Goal: Information Seeking & Learning: Find specific fact

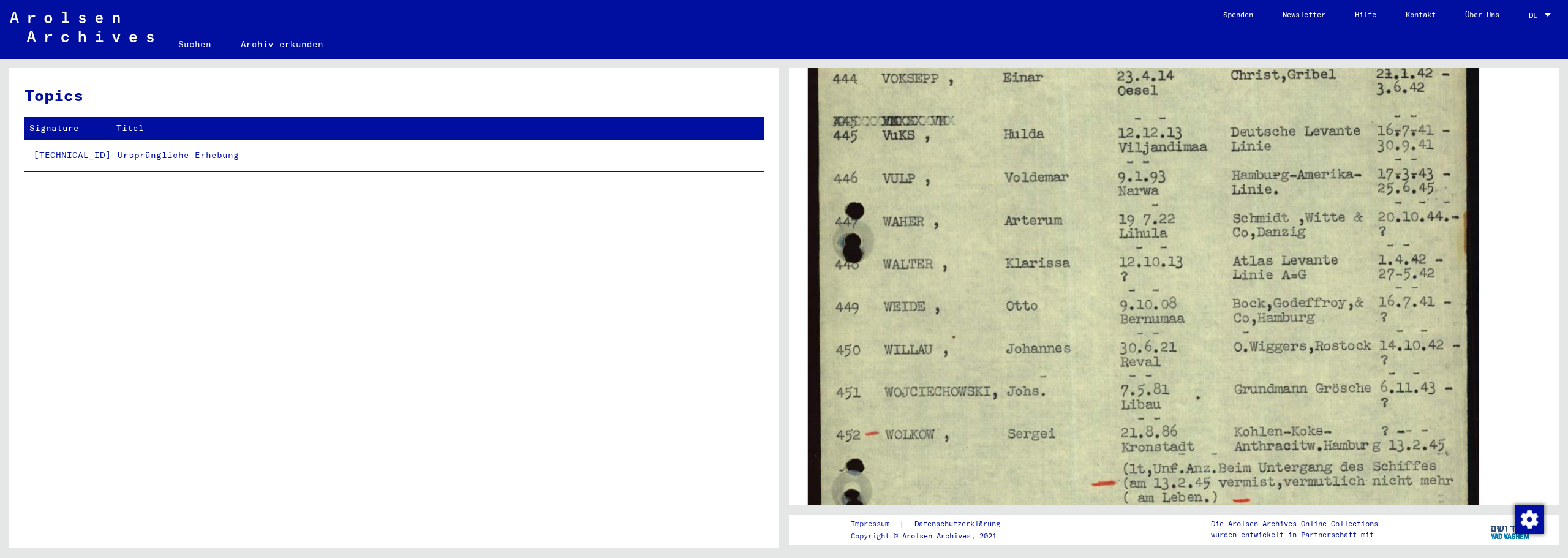
scroll to position [409, 0]
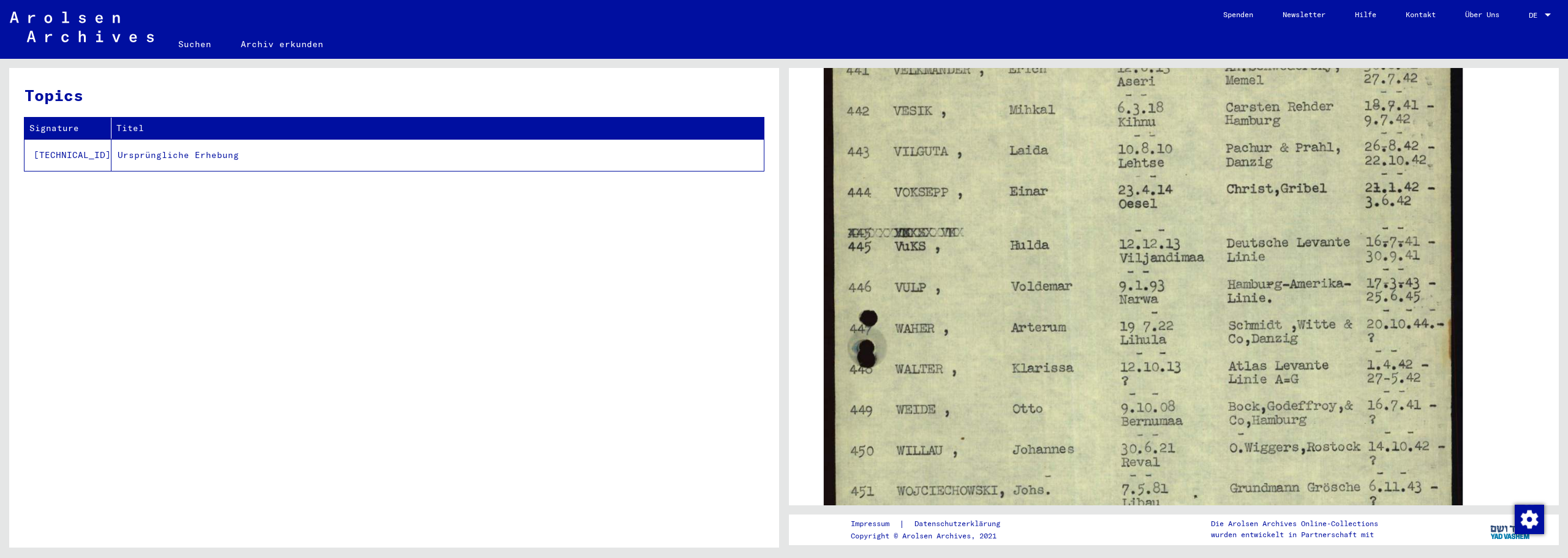
click at [191, 46] on link "Suchen" at bounding box center [194, 44] width 63 height 29
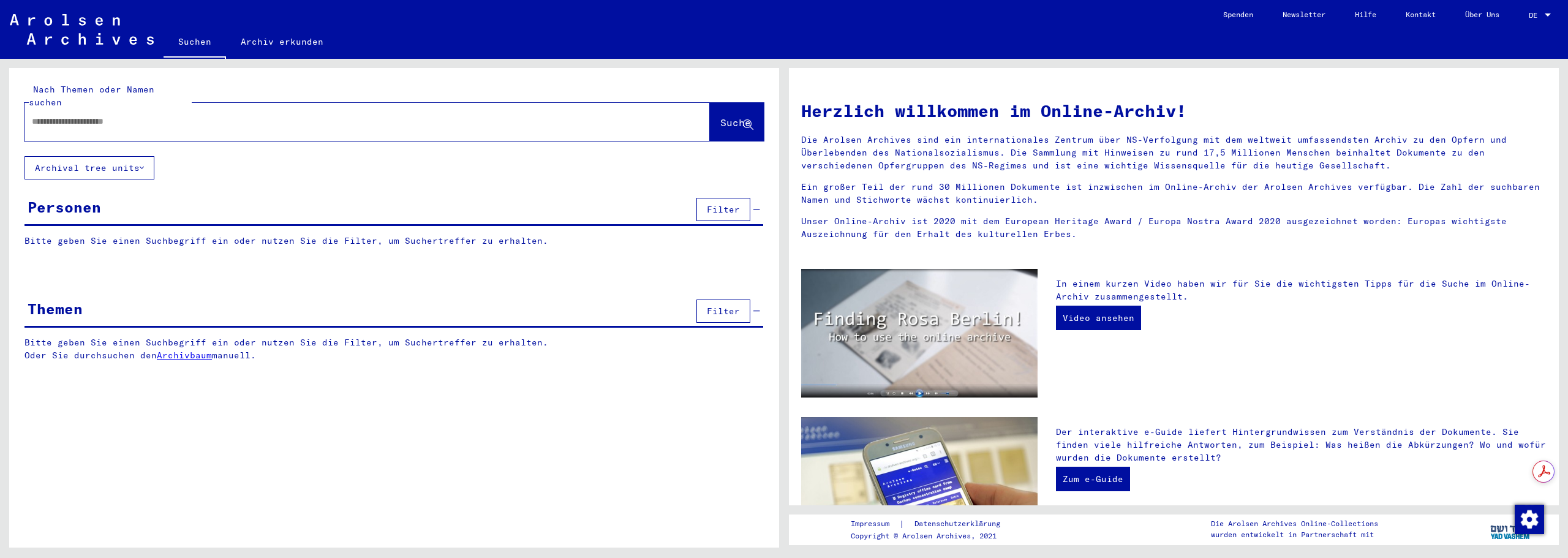
click at [253, 115] on input "text" at bounding box center [352, 122] width 641 height 13
type input "**********"
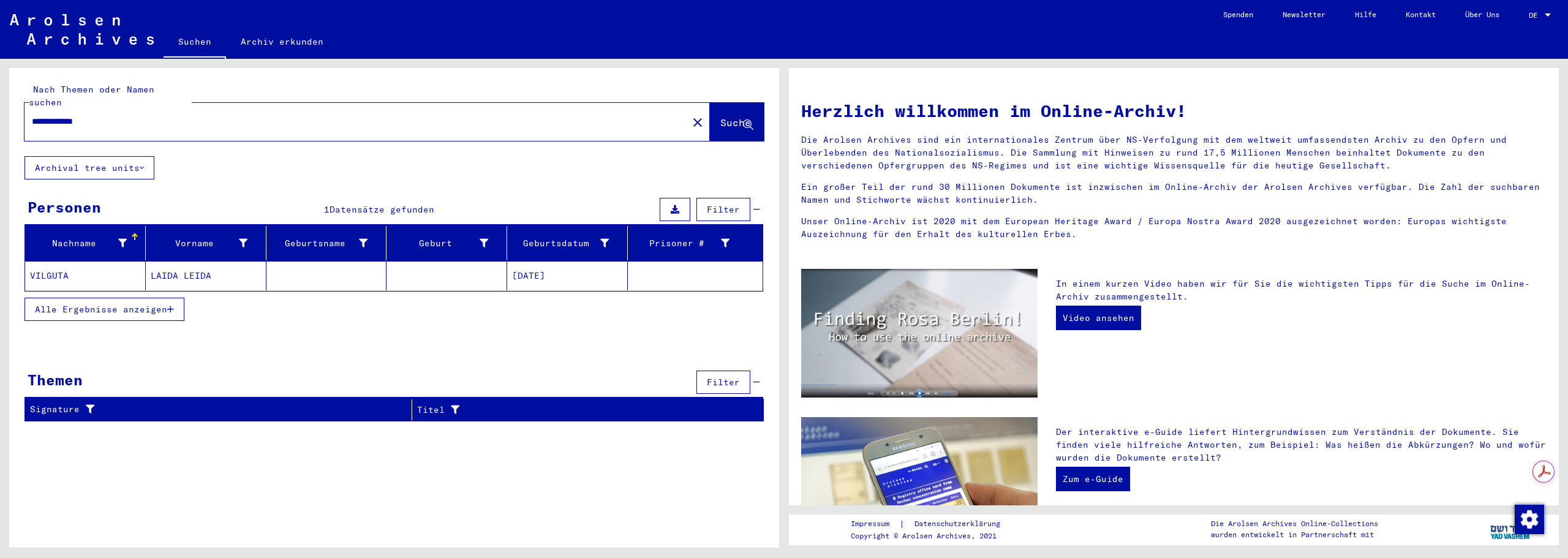
click at [208, 266] on mat-cell "LAIDA LEIDA" at bounding box center [206, 276] width 120 height 29
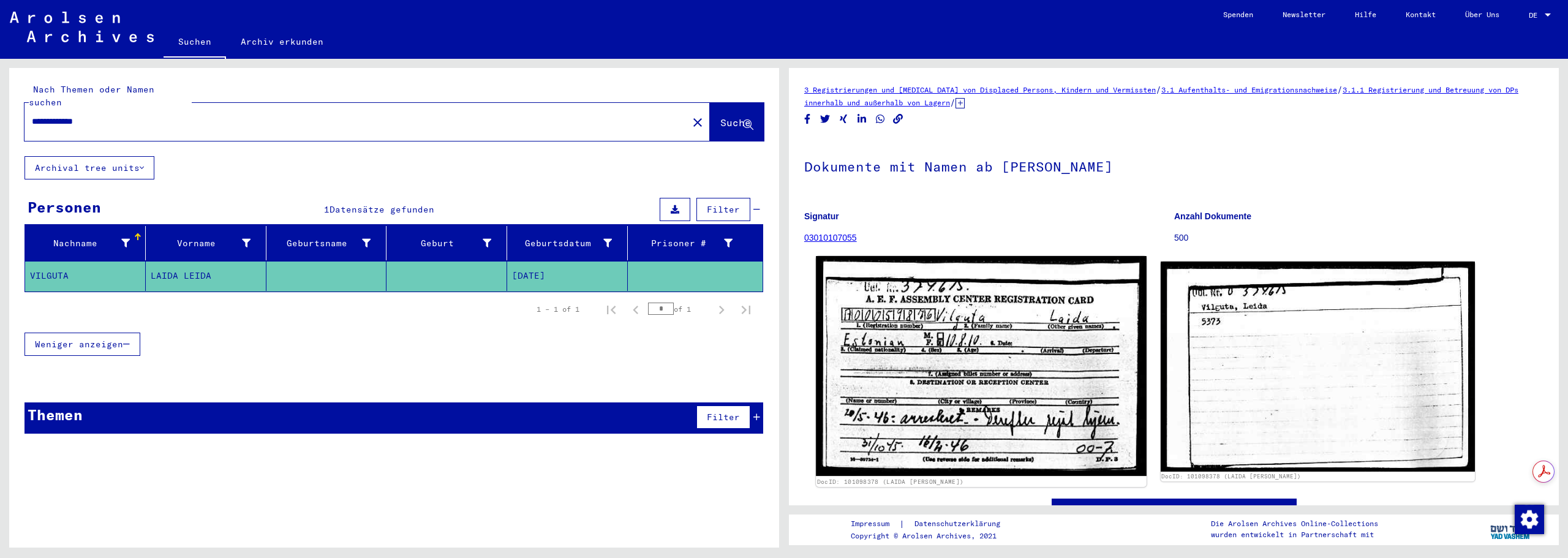
click at [921, 320] on img at bounding box center [981, 365] width 330 height 220
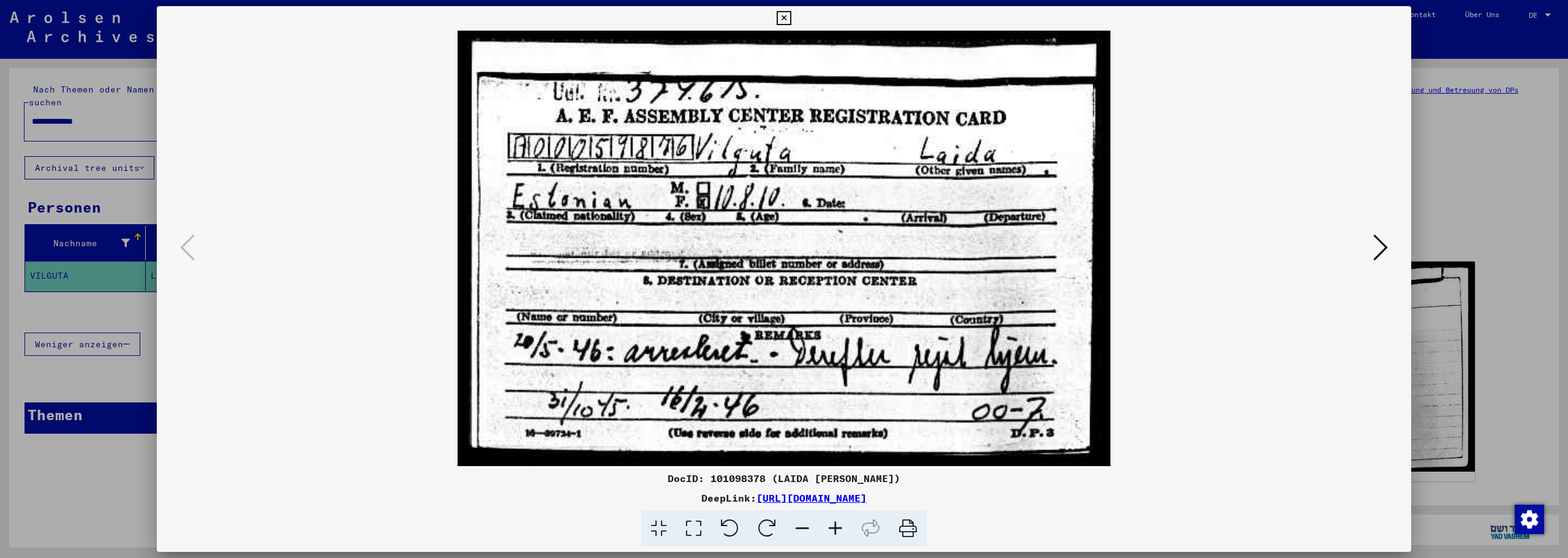
click at [784, 13] on icon at bounding box center [784, 18] width 14 height 15
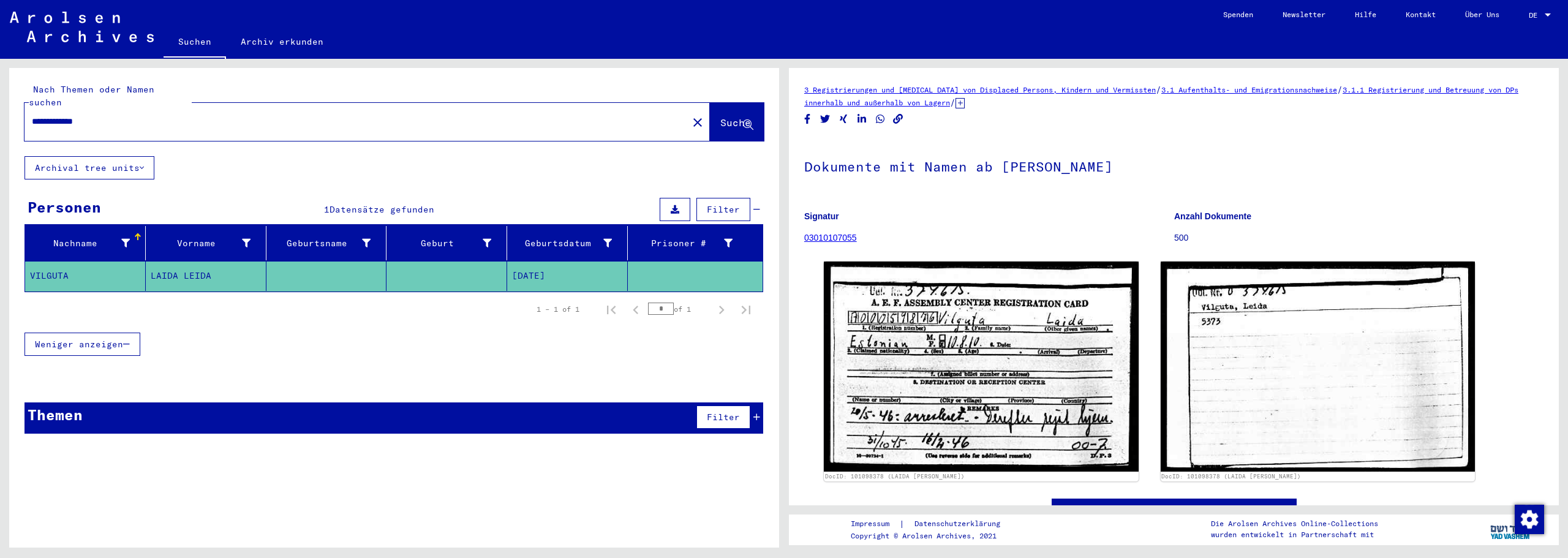
click at [965, 102] on icon at bounding box center [960, 103] width 10 height 10
drag, startPoint x: 1066, startPoint y: 124, endPoint x: 1073, endPoint y: 100, distance: 25.0
click at [1073, 100] on link "[TECHNICAL_ID] Registrierungen in [GEOGRAPHIC_DATA]" at bounding box center [1065, 103] width 219 height 10
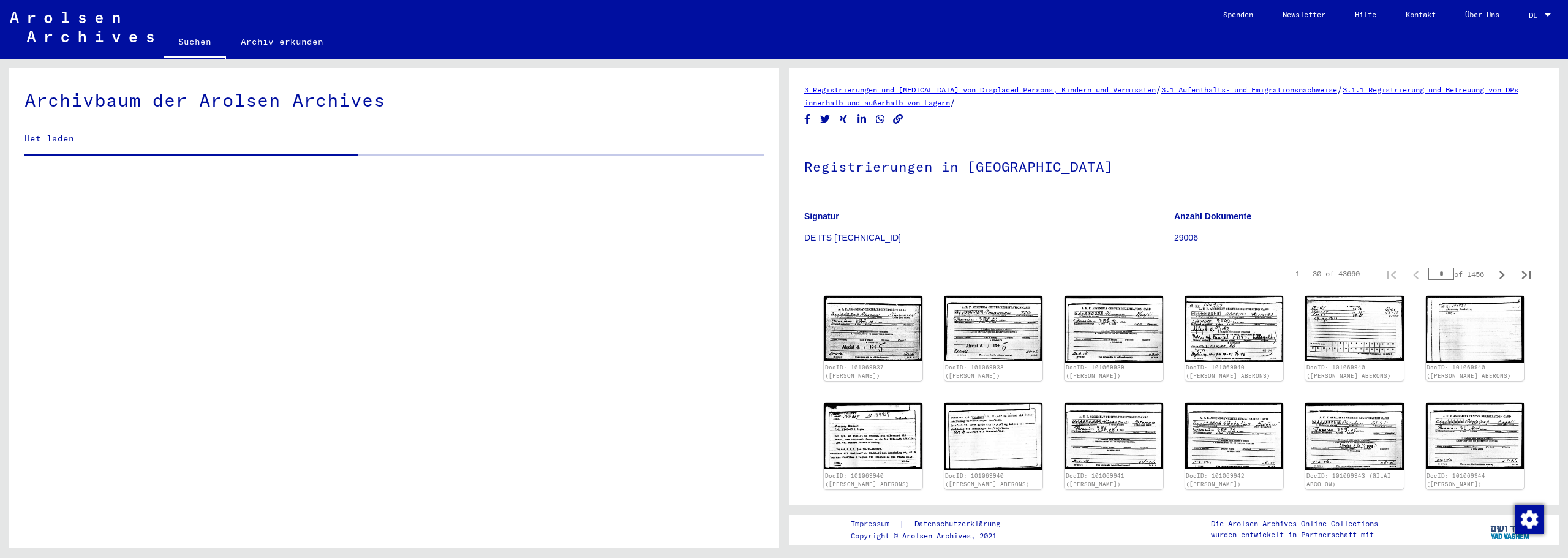
scroll to position [421, 0]
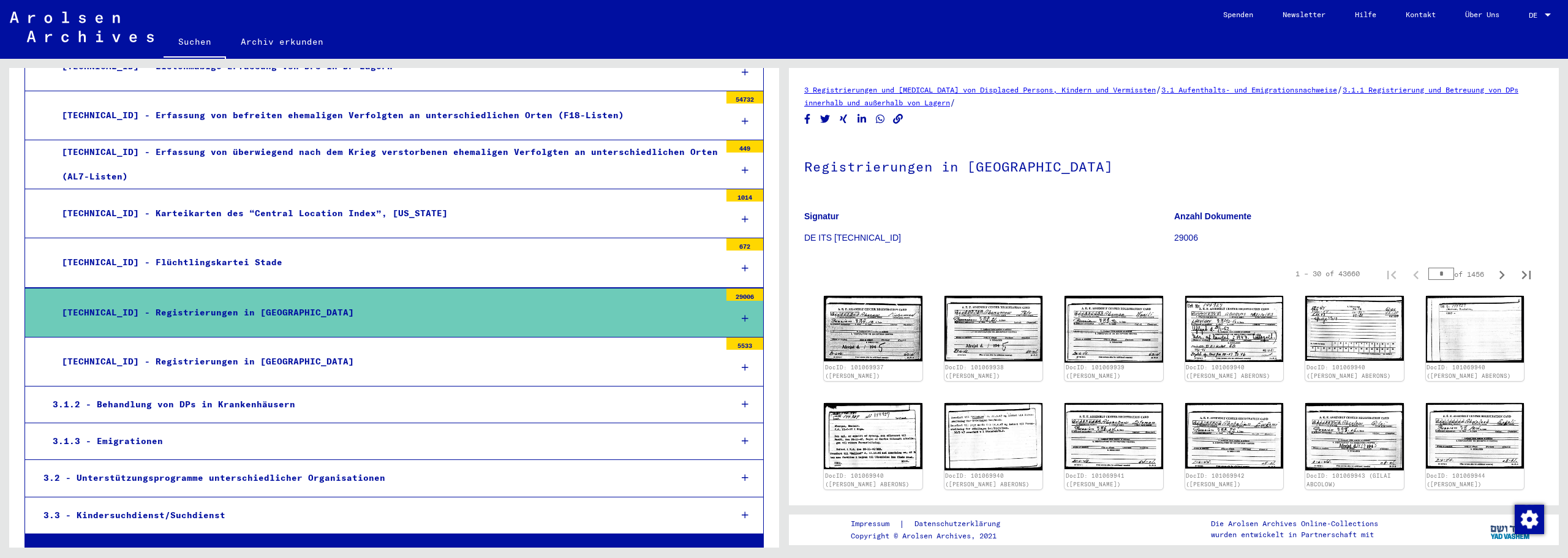
click at [733, 312] on div at bounding box center [745, 319] width 37 height 36
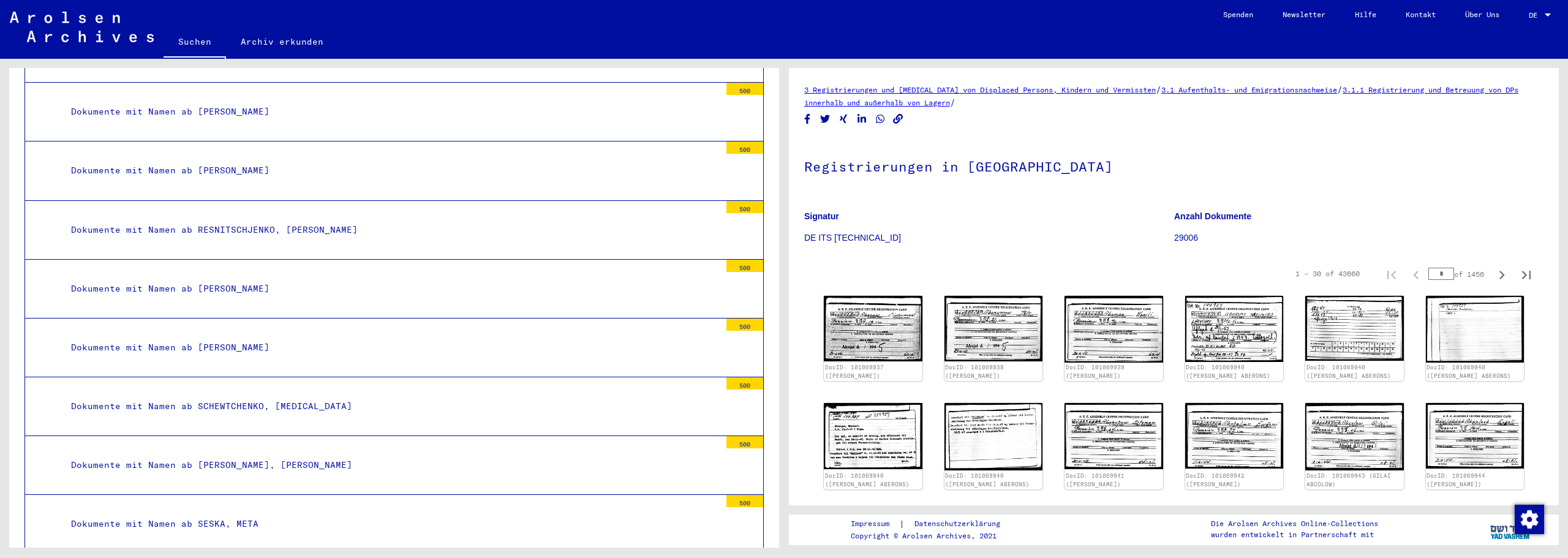
scroll to position [3178, 0]
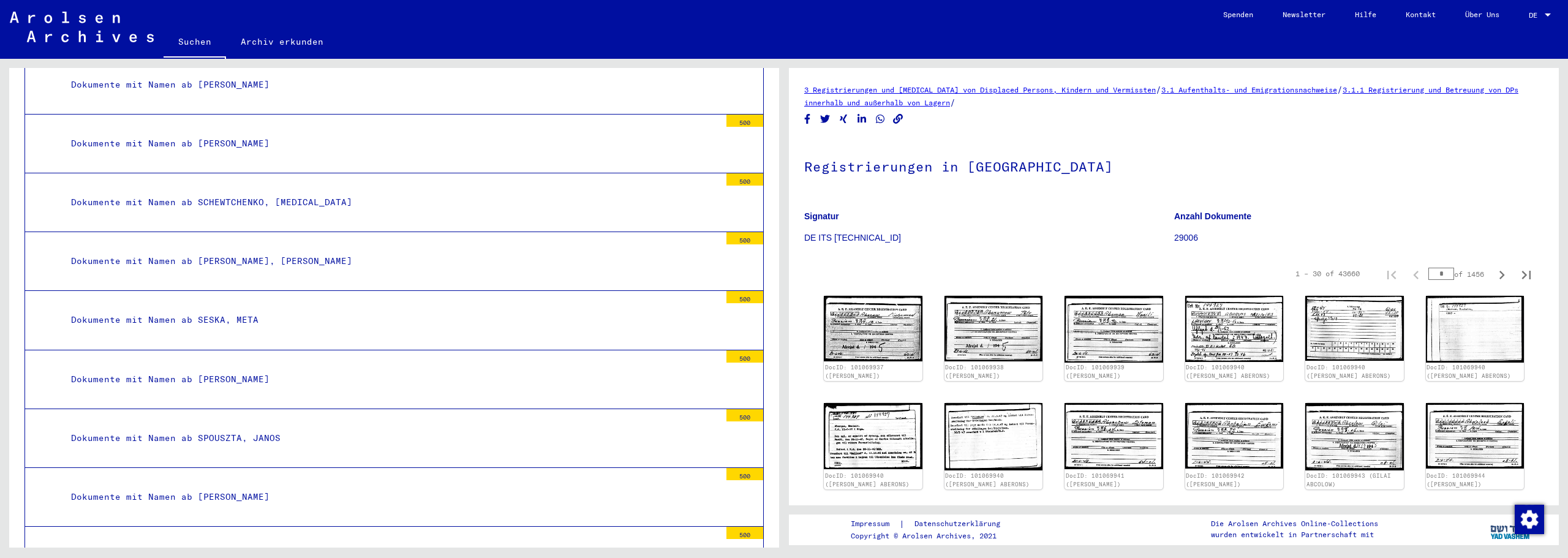
click at [269, 320] on div "Dokumente mit Namen ab SESKA, META" at bounding box center [392, 320] width 659 height 24
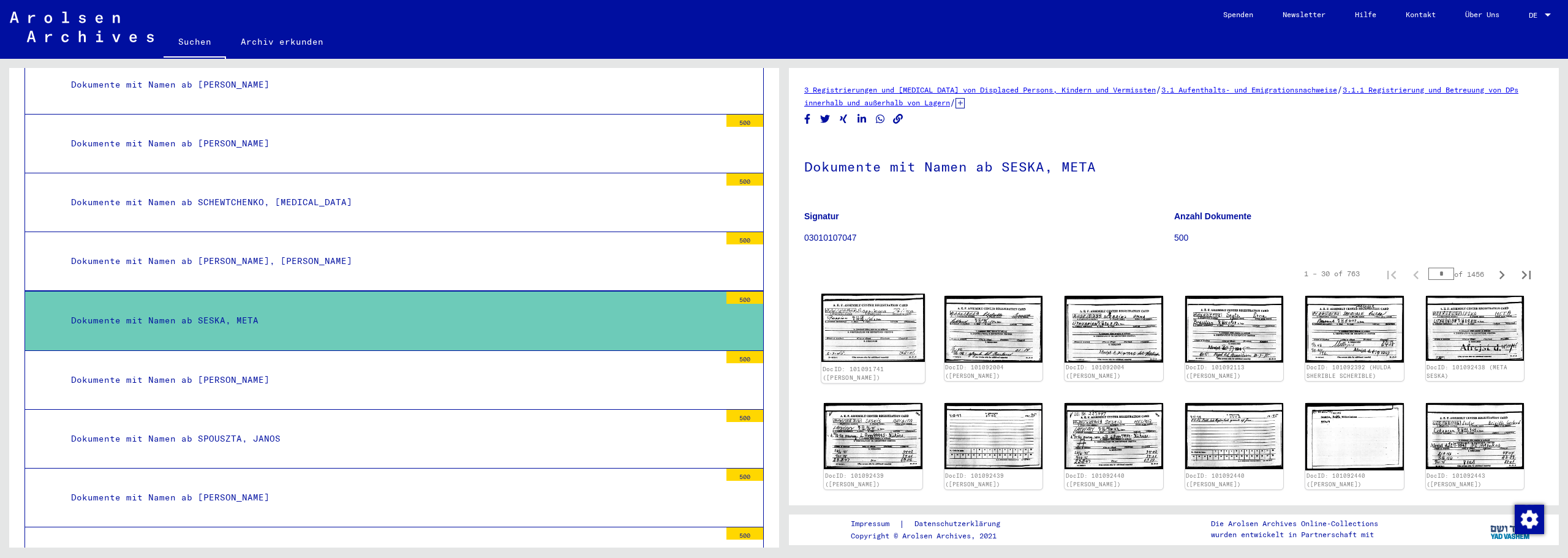
click at [888, 345] on img at bounding box center [873, 328] width 103 height 68
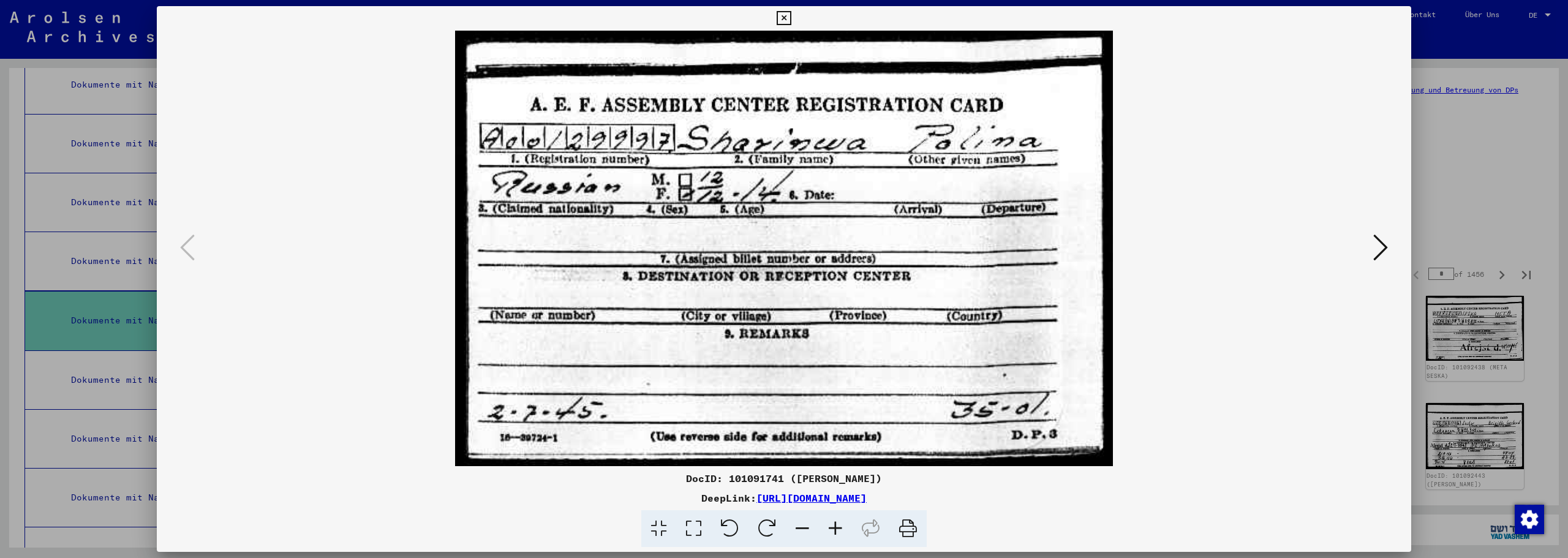
click at [1374, 249] on icon at bounding box center [1380, 247] width 15 height 29
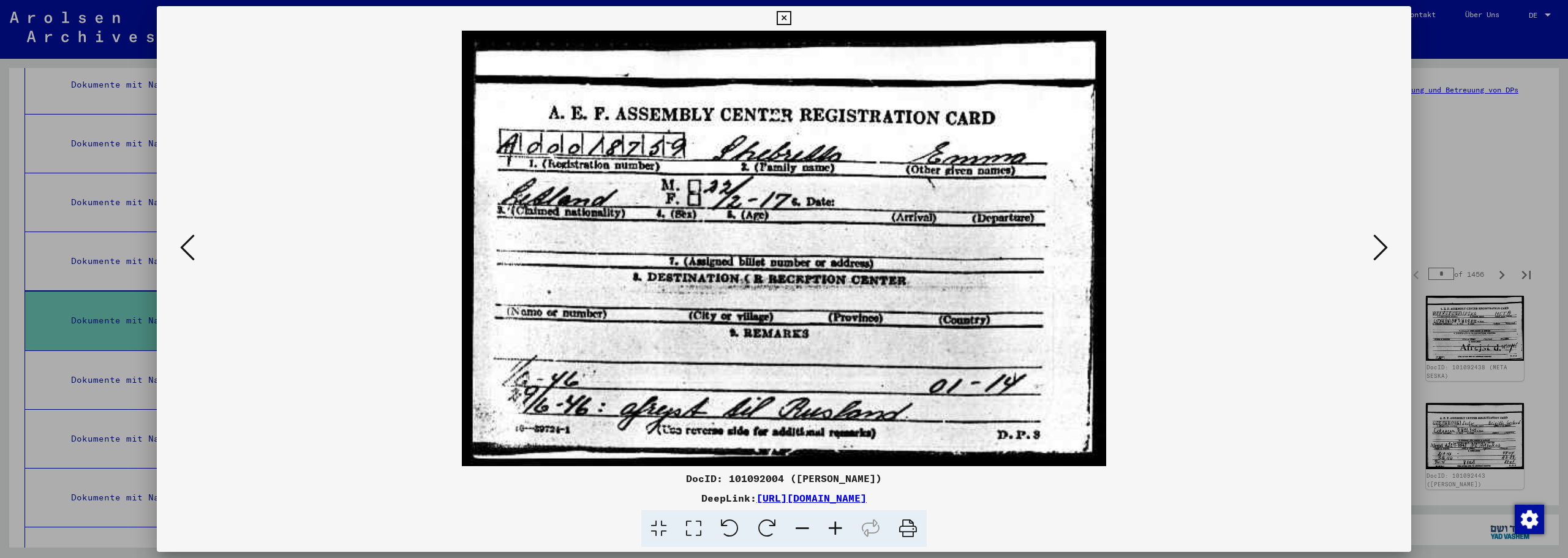
click at [1374, 249] on icon at bounding box center [1380, 247] width 15 height 29
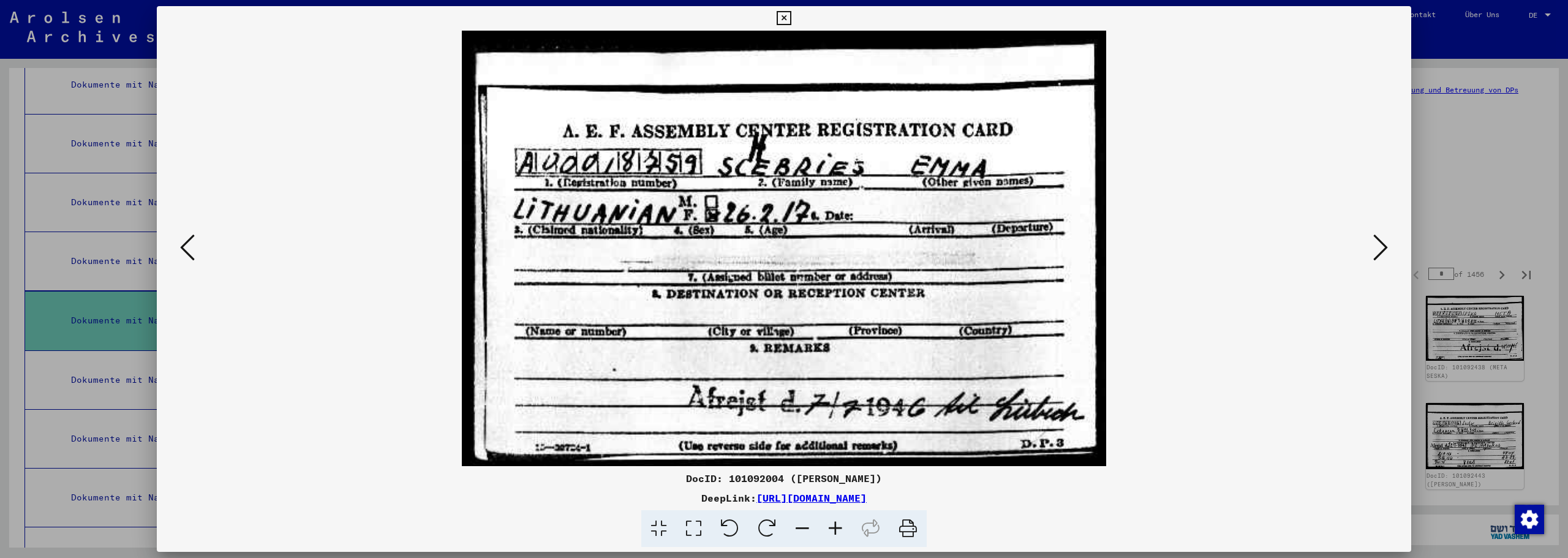
click at [1374, 249] on icon at bounding box center [1380, 247] width 15 height 29
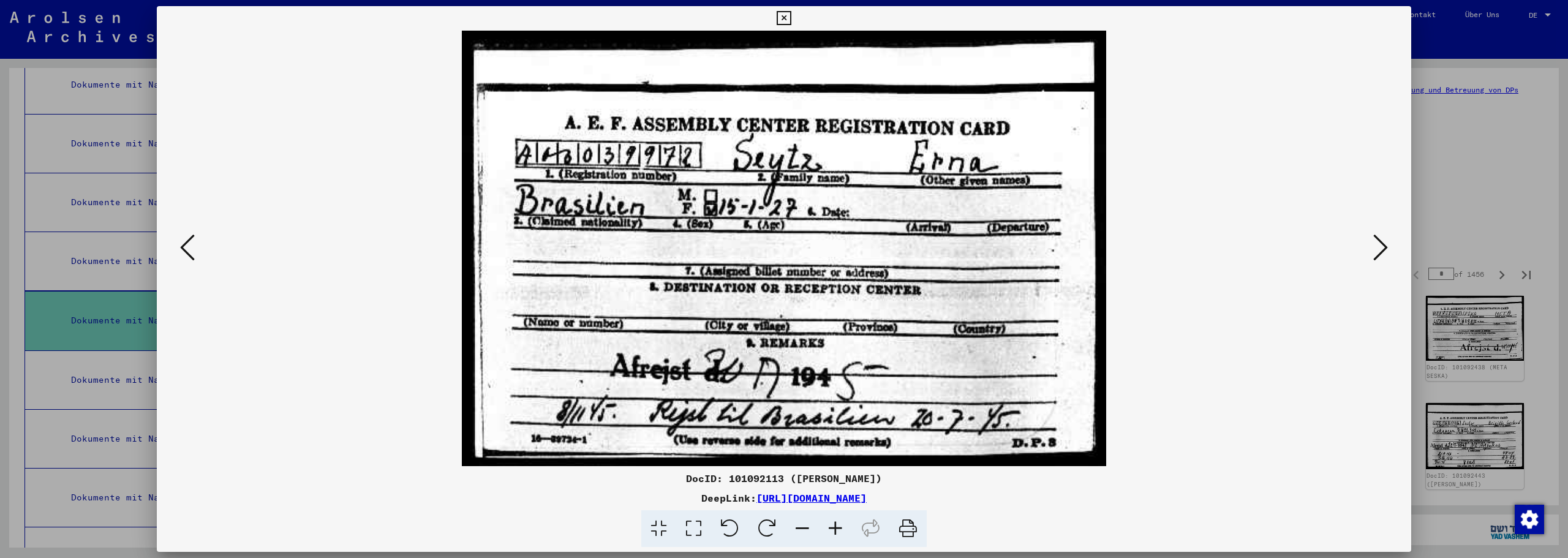
click at [1374, 249] on icon at bounding box center [1380, 247] width 15 height 29
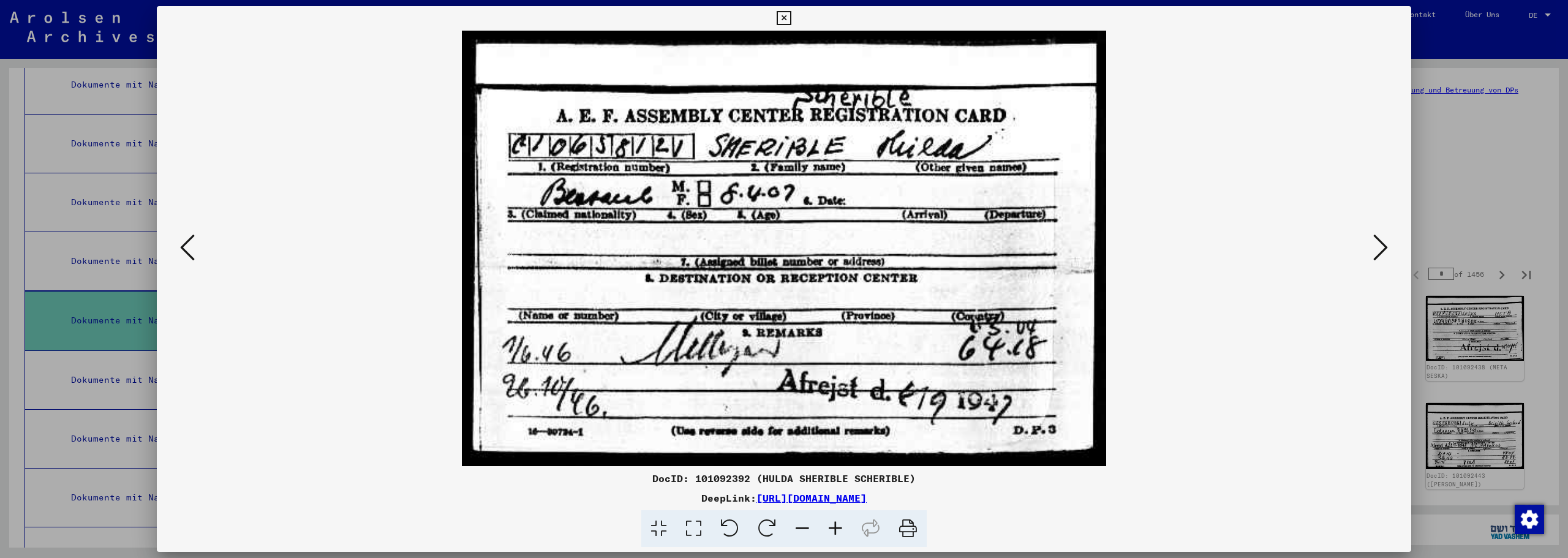
click at [1374, 249] on icon at bounding box center [1380, 247] width 15 height 29
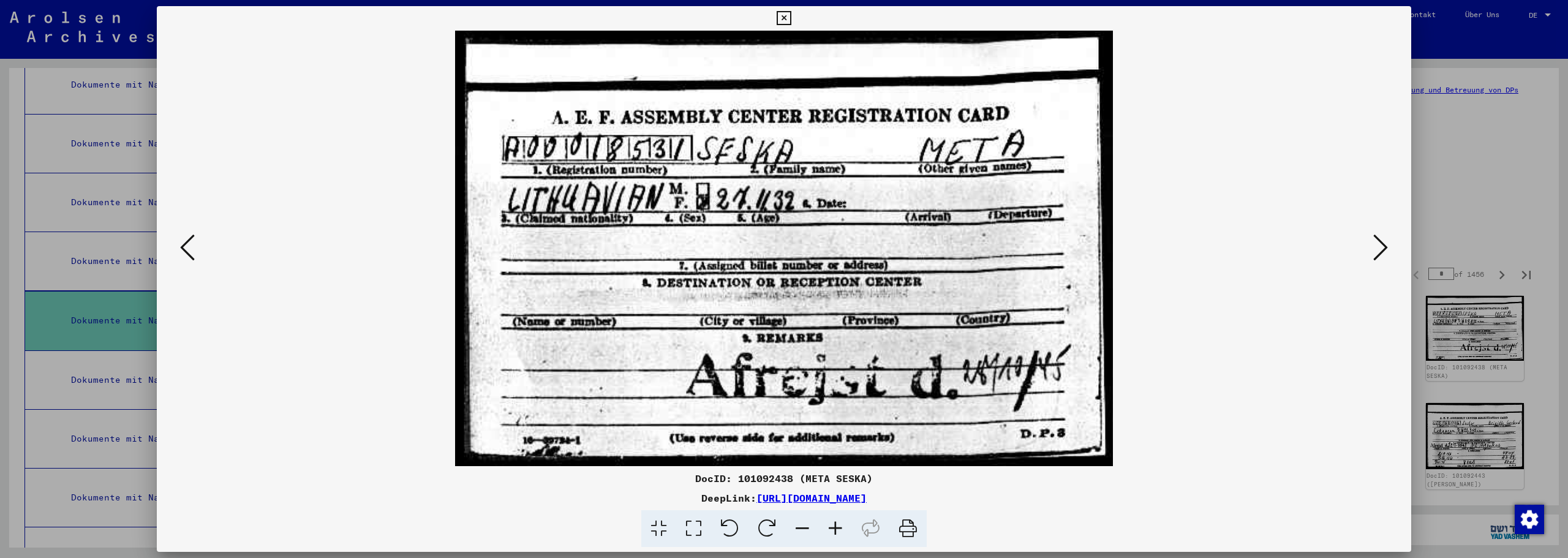
click at [1374, 249] on icon at bounding box center [1380, 247] width 15 height 29
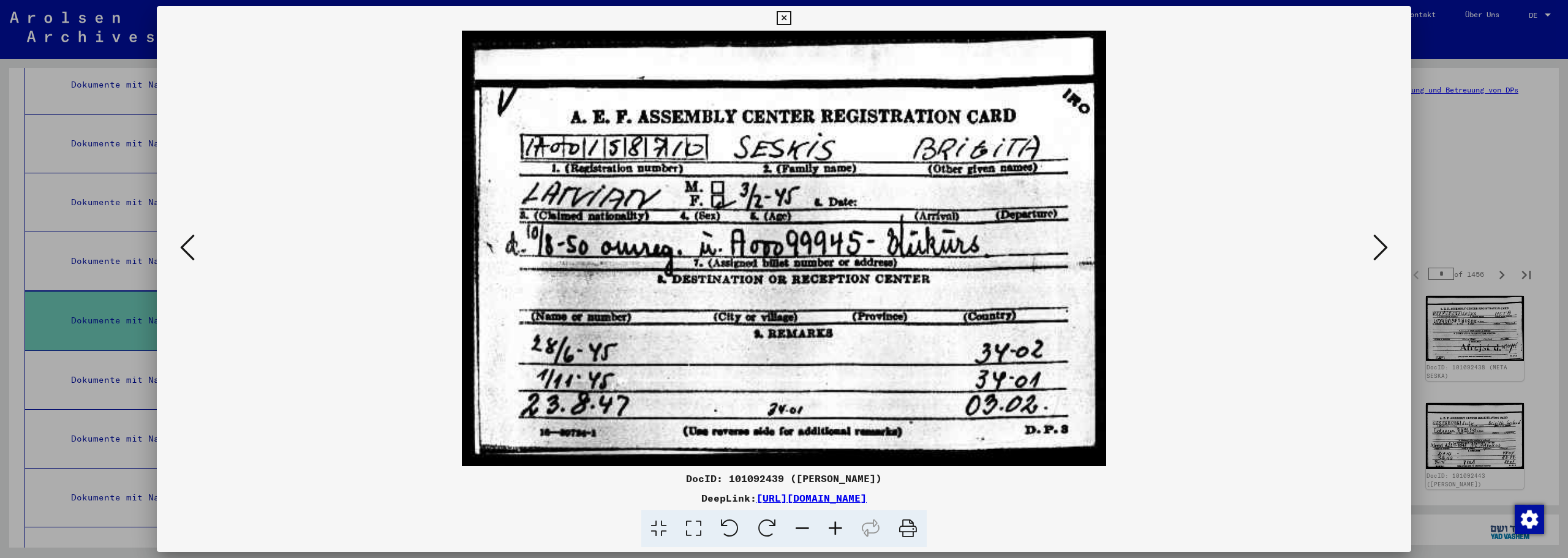
click at [1374, 249] on icon at bounding box center [1380, 247] width 15 height 29
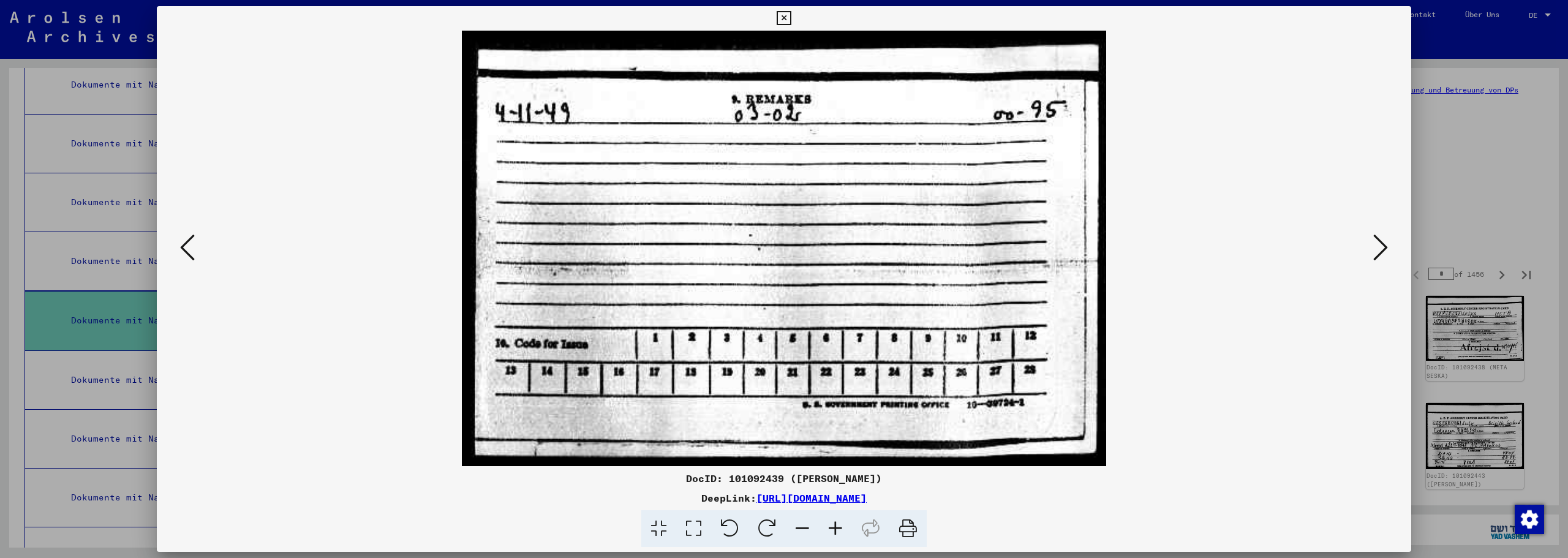
click at [1374, 249] on icon at bounding box center [1380, 247] width 15 height 29
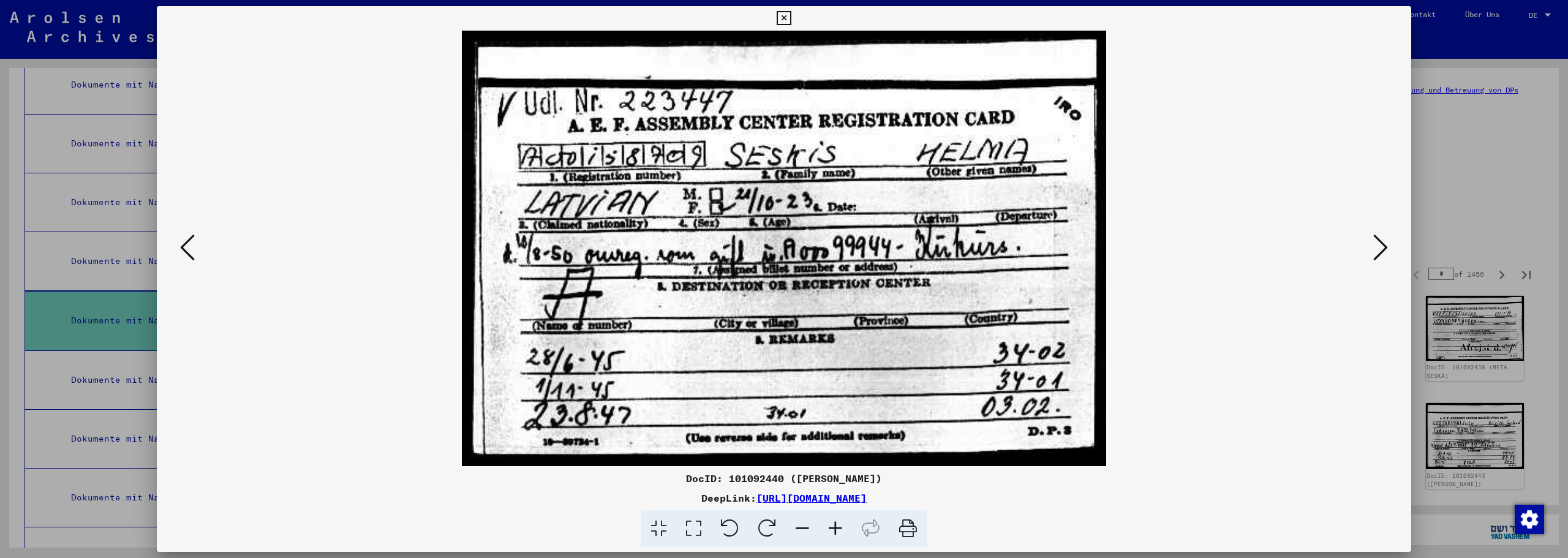
click at [1374, 249] on icon at bounding box center [1380, 247] width 15 height 29
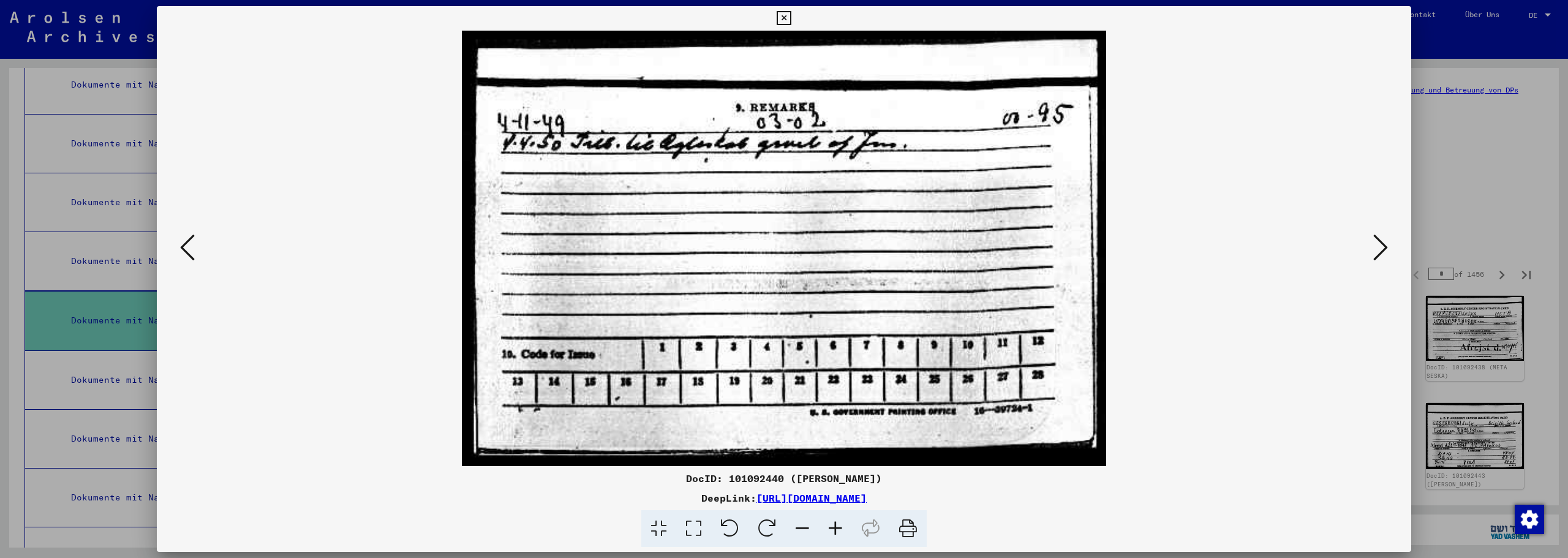
click at [1374, 249] on icon at bounding box center [1380, 247] width 15 height 29
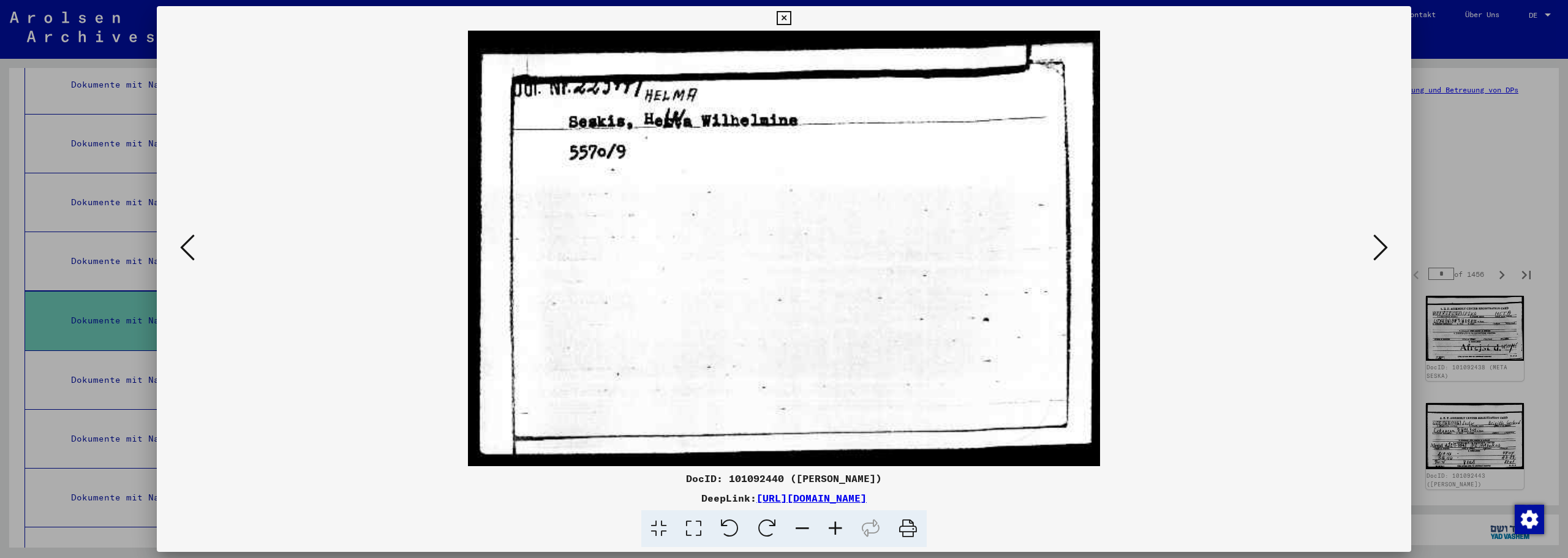
click at [1374, 249] on icon at bounding box center [1380, 247] width 15 height 29
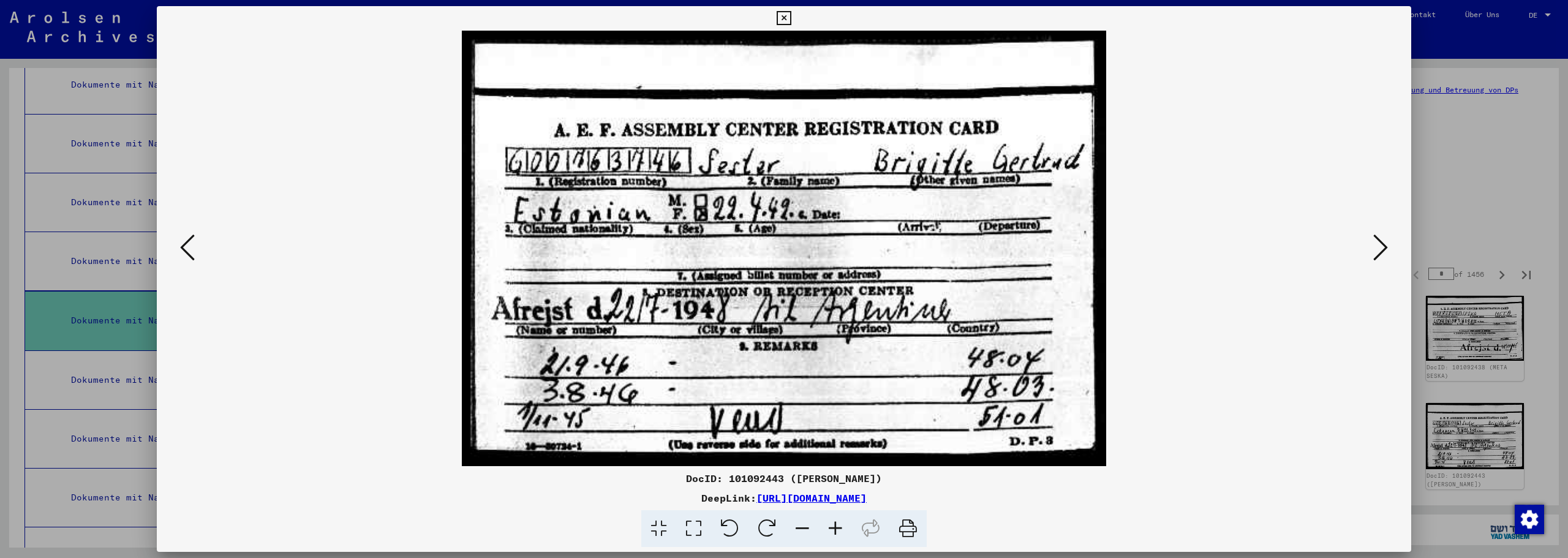
click at [1374, 241] on icon at bounding box center [1380, 247] width 15 height 29
